Goal: Find contact information: Find contact information

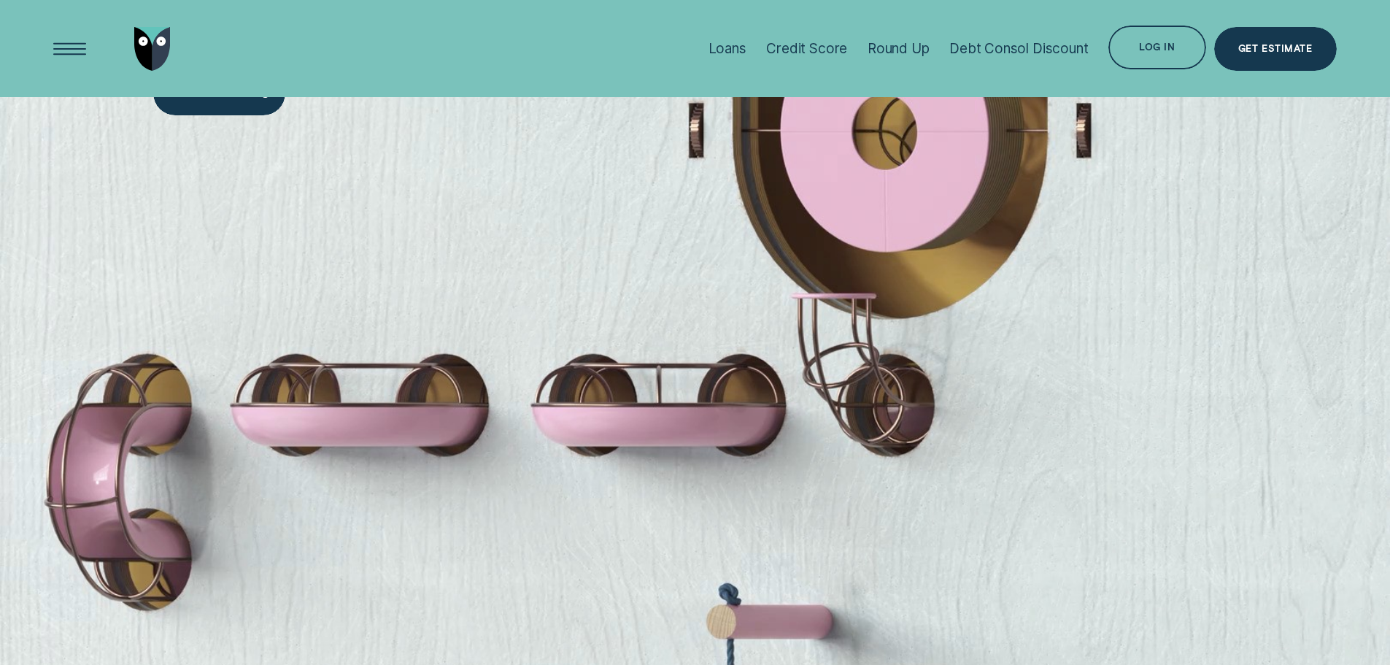
scroll to position [1605, 0]
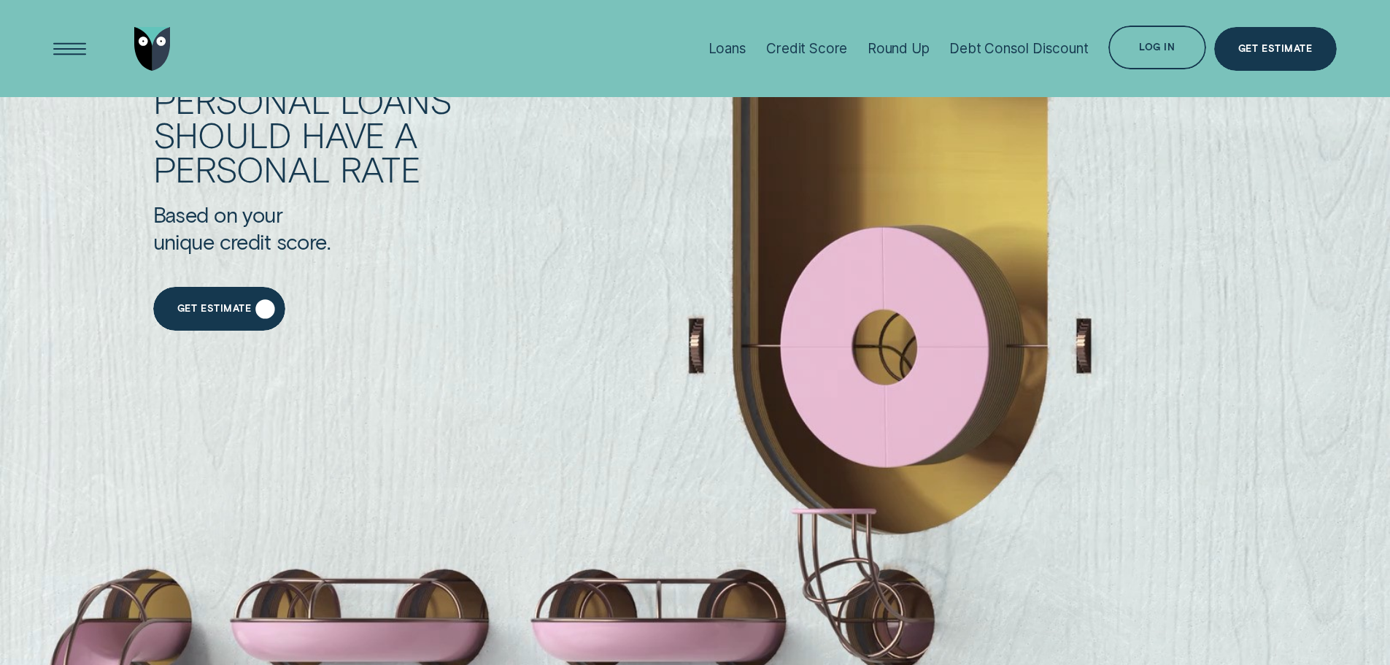
click at [260, 303] on div "Get Estimate" at bounding box center [219, 309] width 132 height 44
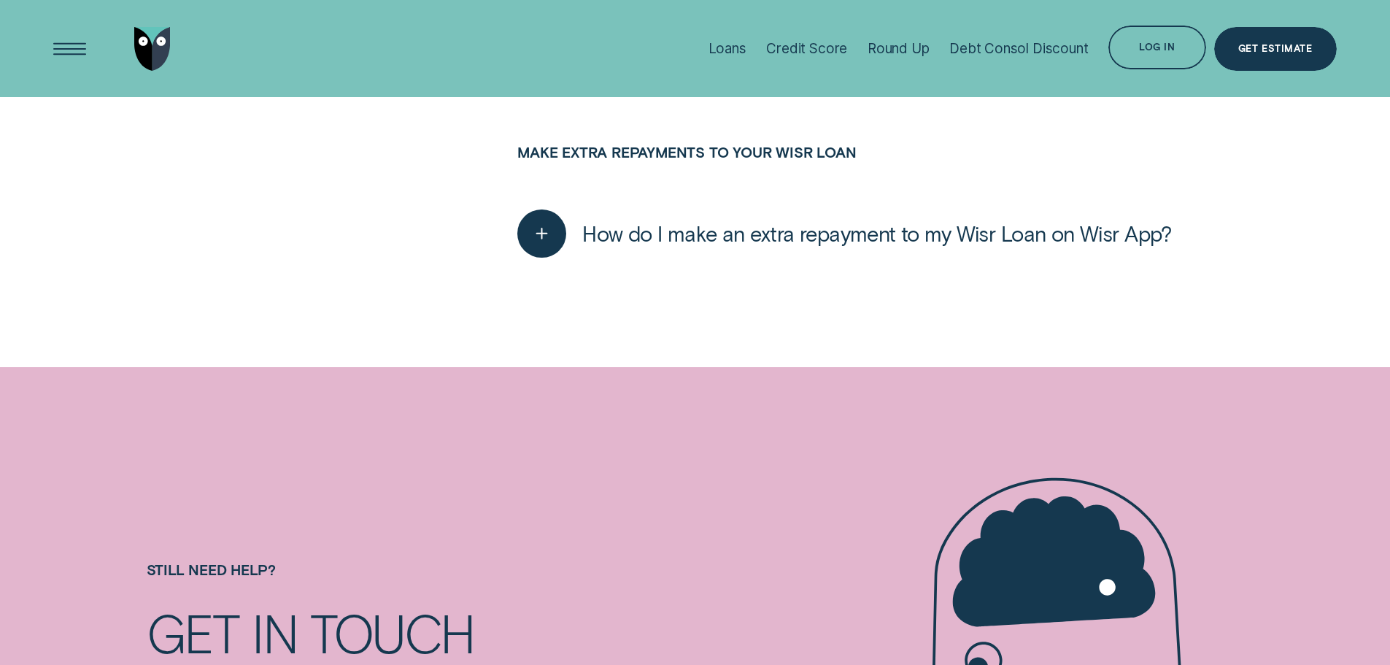
scroll to position [802, 0]
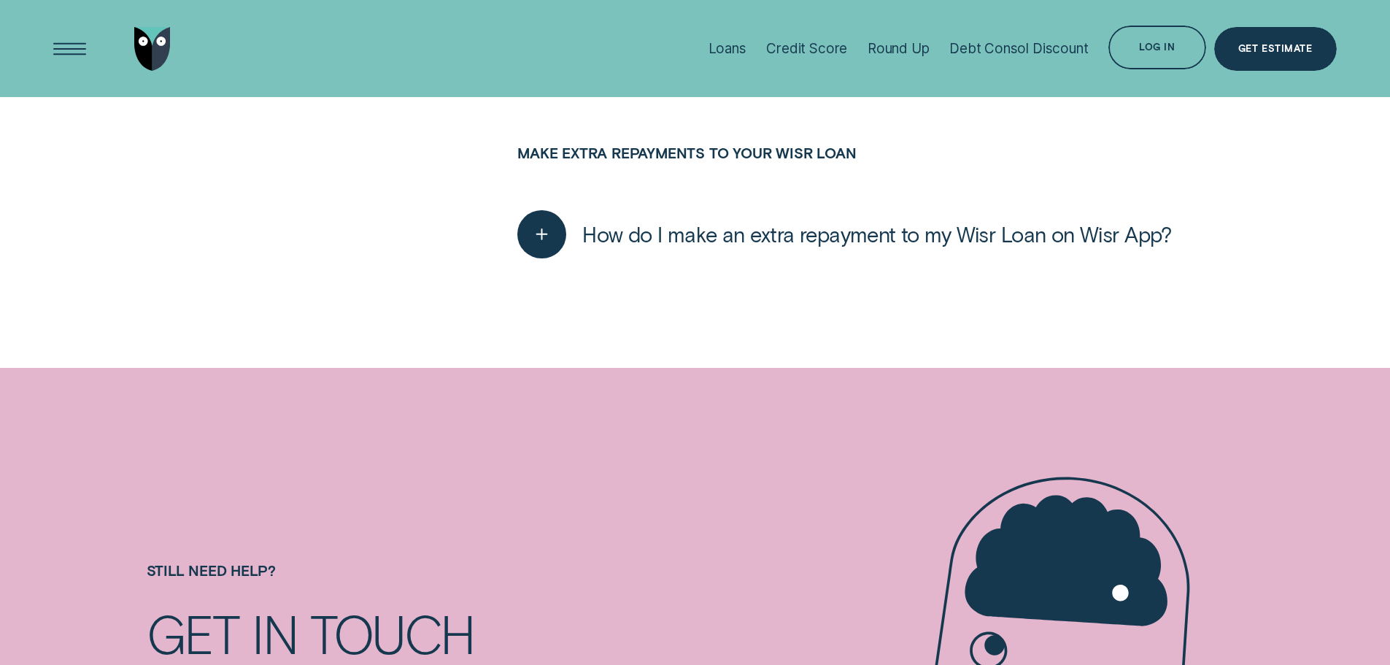
click at [701, 240] on span "How do I make an extra repayment to my Wisr Loan on Wisr App?" at bounding box center [876, 234] width 589 height 26
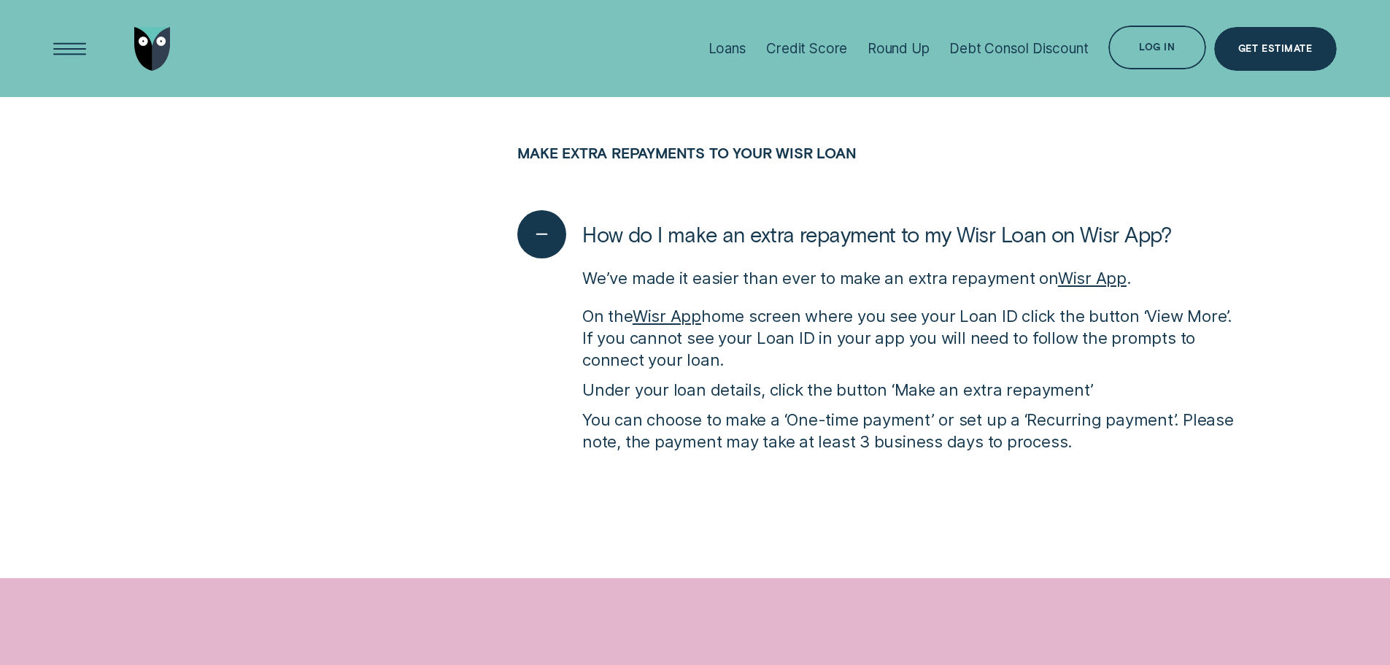
click at [701, 237] on span "How do I make an extra repayment to my Wisr Loan on Wisr App?" at bounding box center [876, 234] width 589 height 26
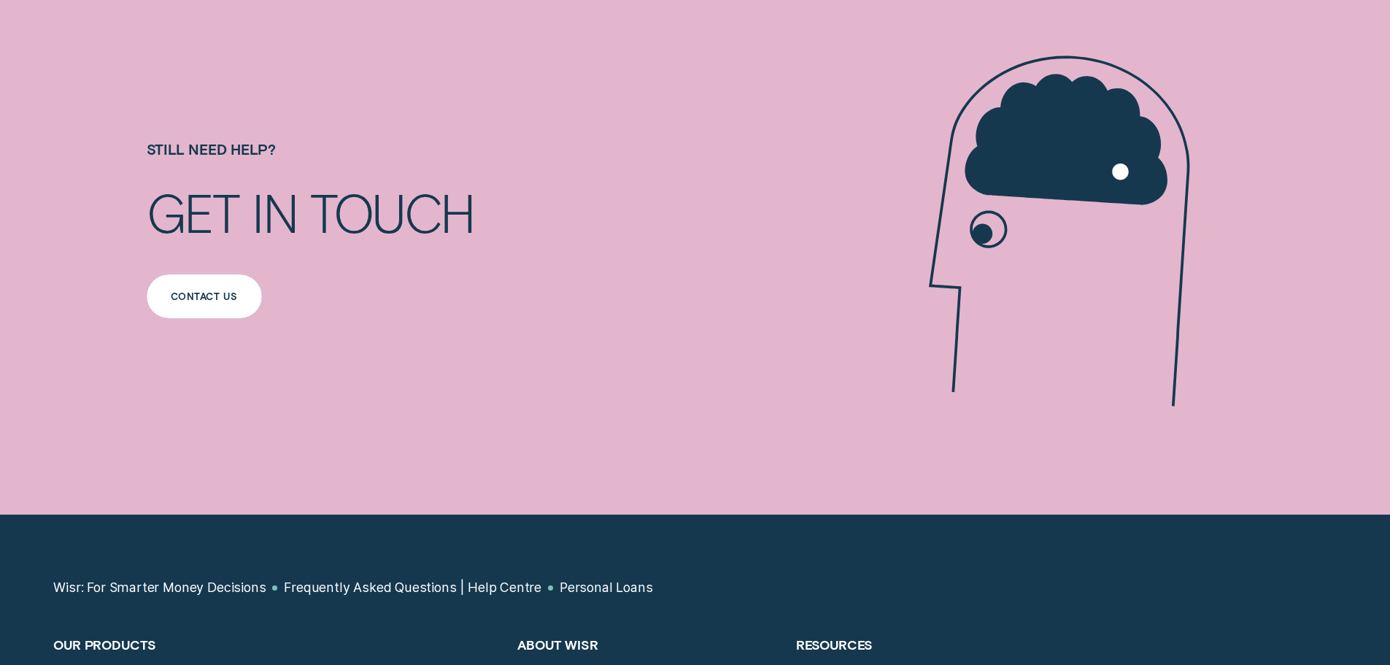
scroll to position [1240, 0]
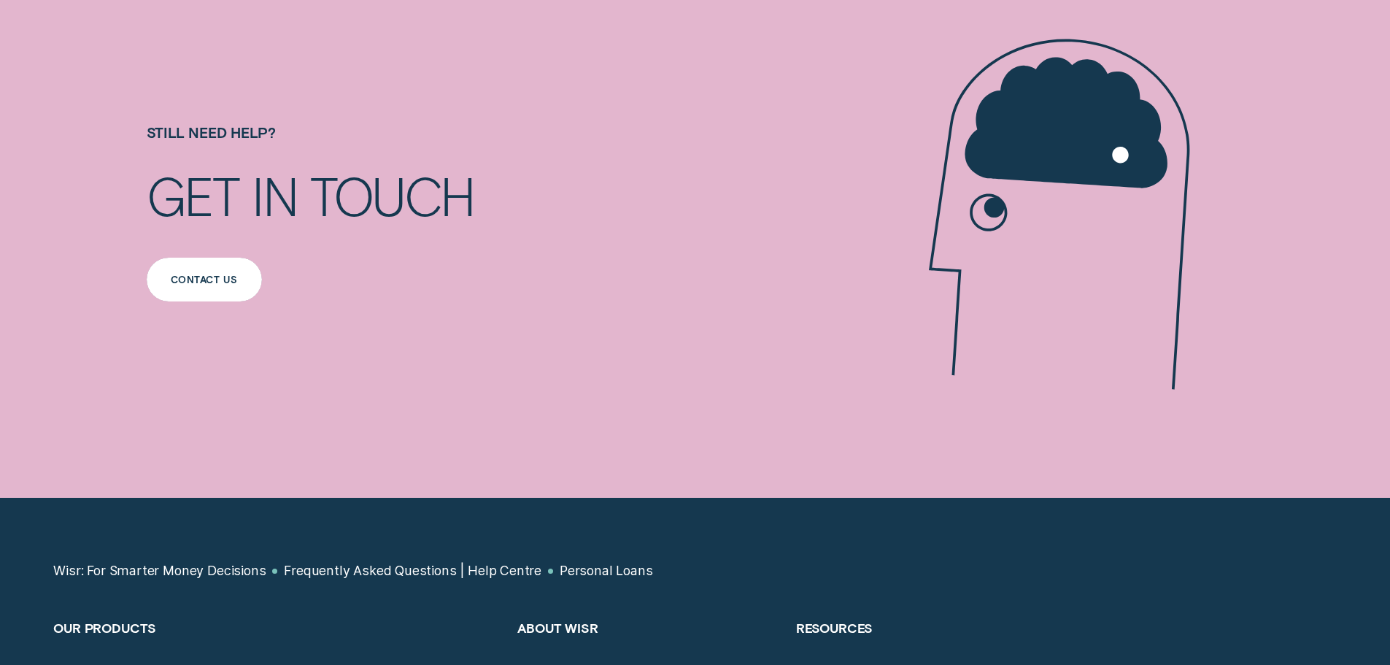
click at [197, 292] on div "Contact us" at bounding box center [204, 279] width 115 height 44
